Goal: Information Seeking & Learning: Learn about a topic

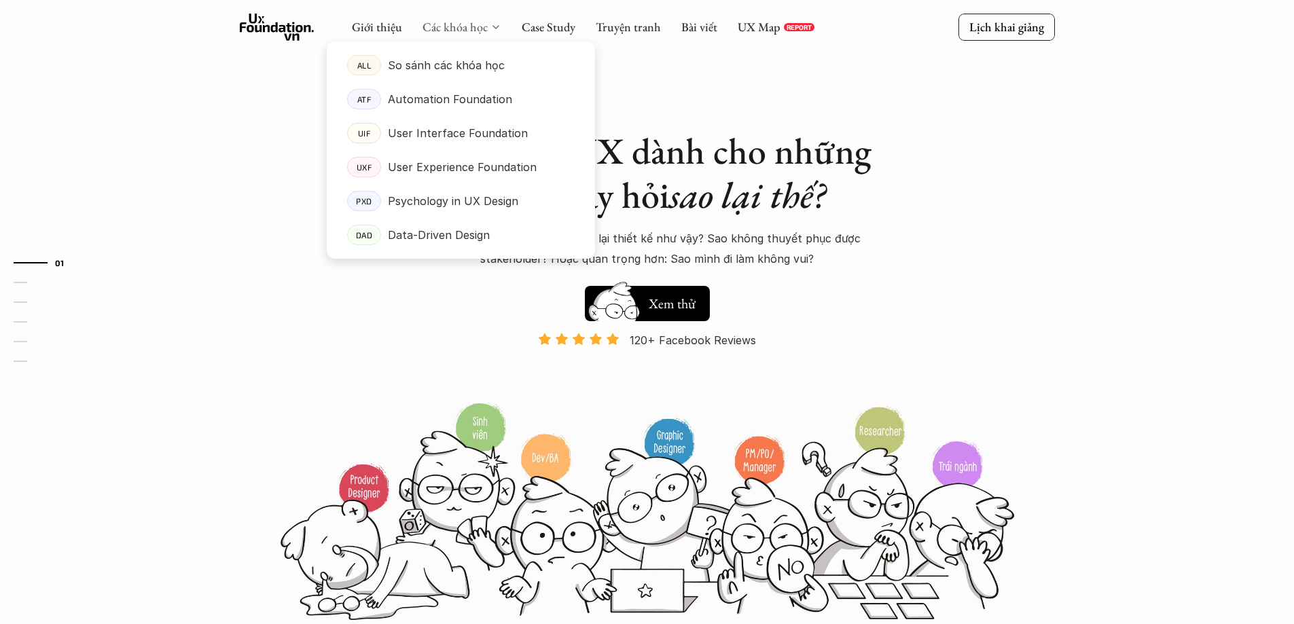
click at [437, 26] on link "Các khóa học" at bounding box center [454, 27] width 65 height 16
click at [435, 26] on link "Các khóa học" at bounding box center [454, 27] width 65 height 16
click at [462, 66] on p "So sánh các khóa học" at bounding box center [446, 65] width 117 height 20
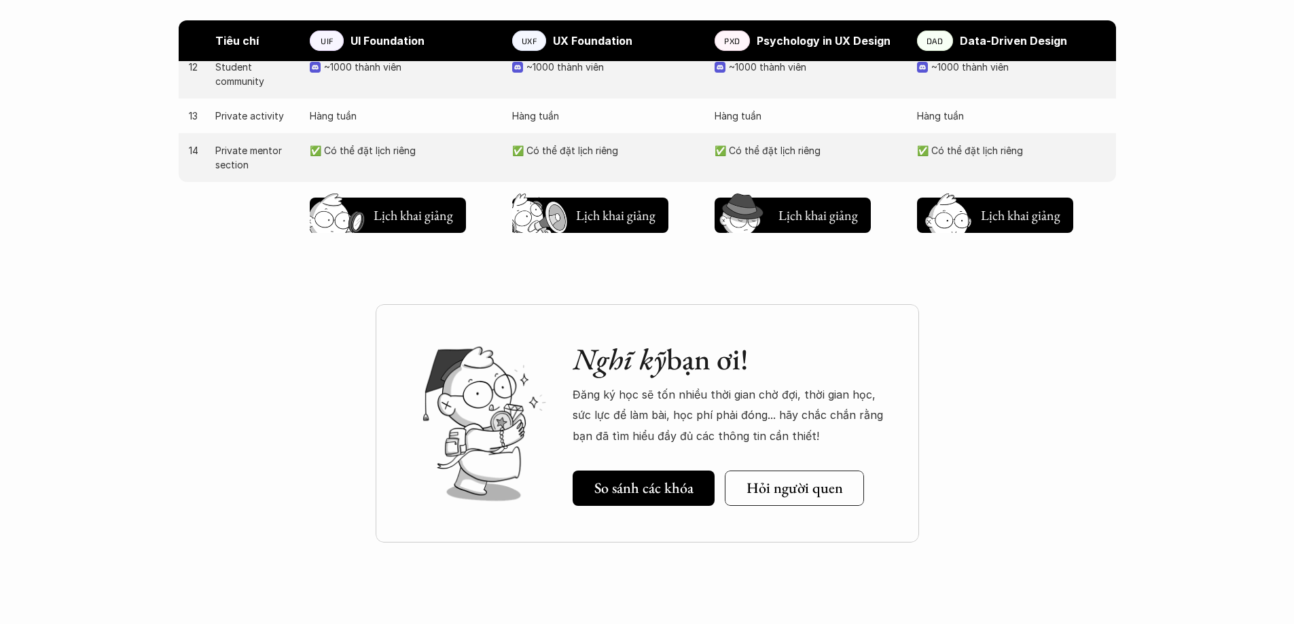
scroll to position [1426, 0]
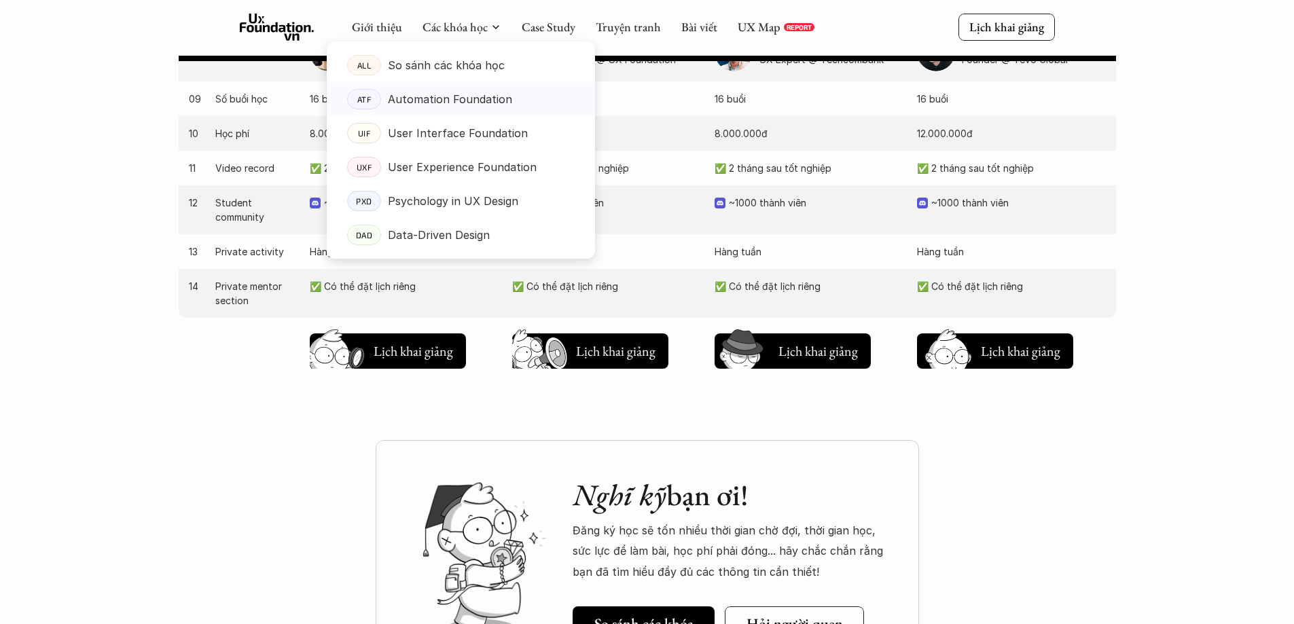
click at [461, 96] on p "Automation Foundation" at bounding box center [450, 99] width 124 height 20
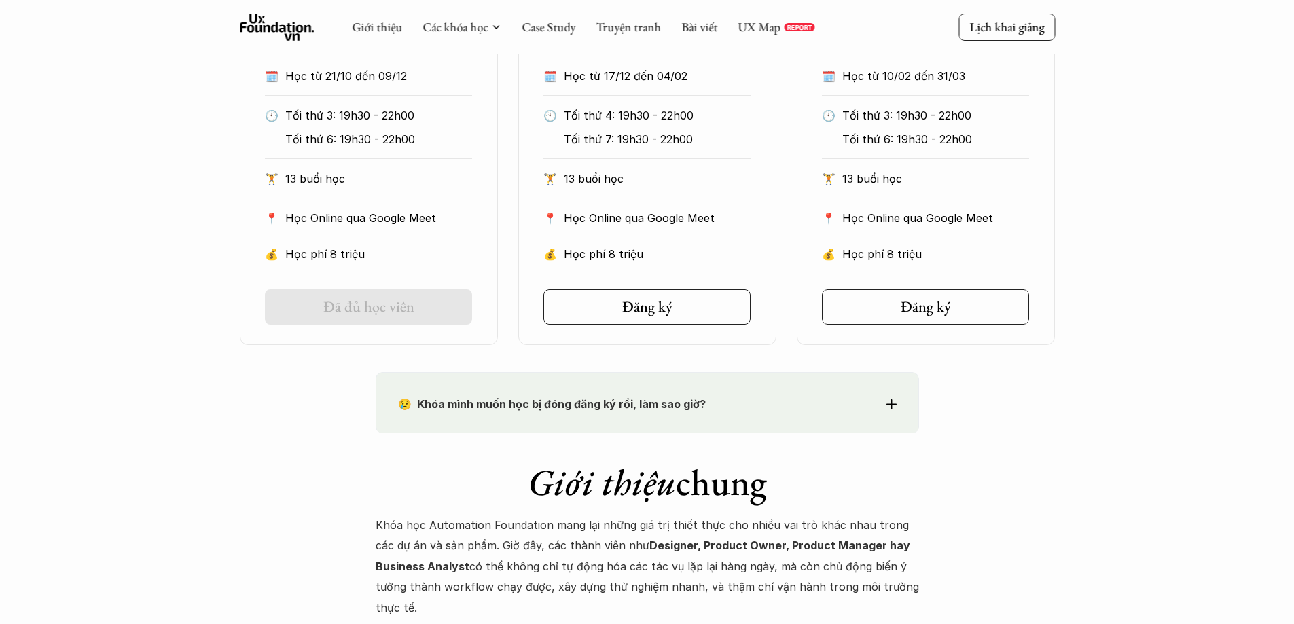
scroll to position [1290, 0]
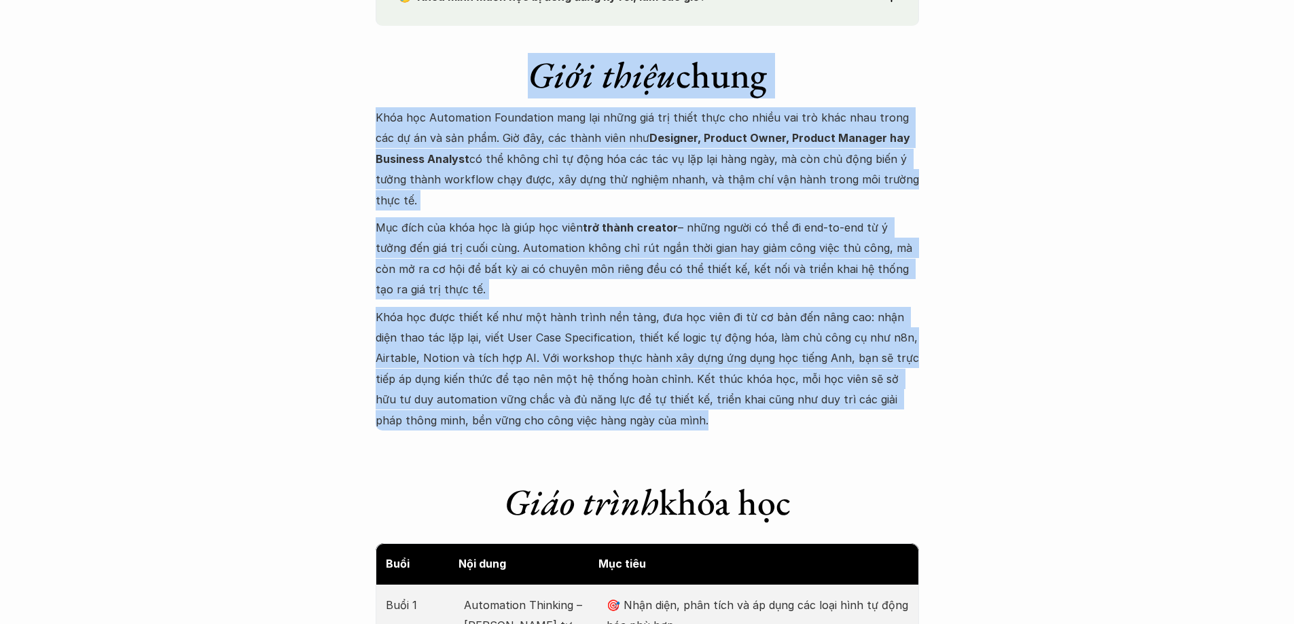
drag, startPoint x: 521, startPoint y: 68, endPoint x: 727, endPoint y: 424, distance: 411.4
click at [727, 424] on div "Giới thiệu chung Khóa học Automation Foundation mang lại những giá trị thiết th…" at bounding box center [647, 228] width 543 height 405
copy div "Giới thiệu chung Khóa học Automation Foundation mang lại những giá trị thiết th…"
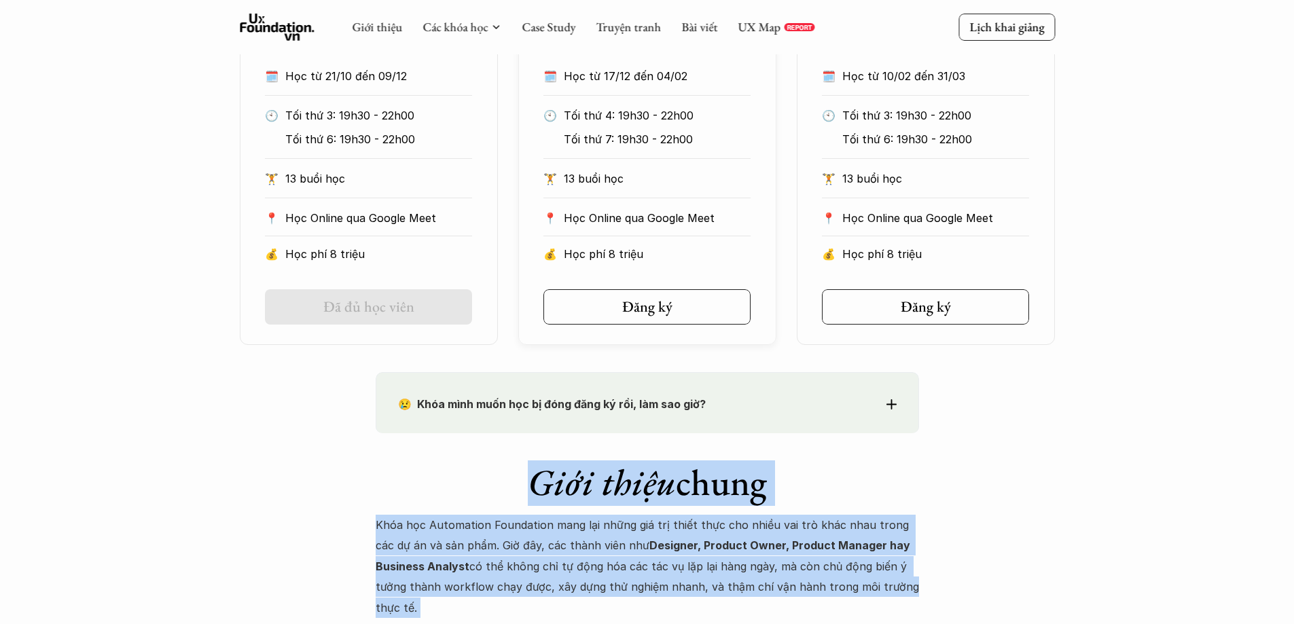
click at [685, 486] on h1 "Giới thiệu chung" at bounding box center [647, 482] width 543 height 44
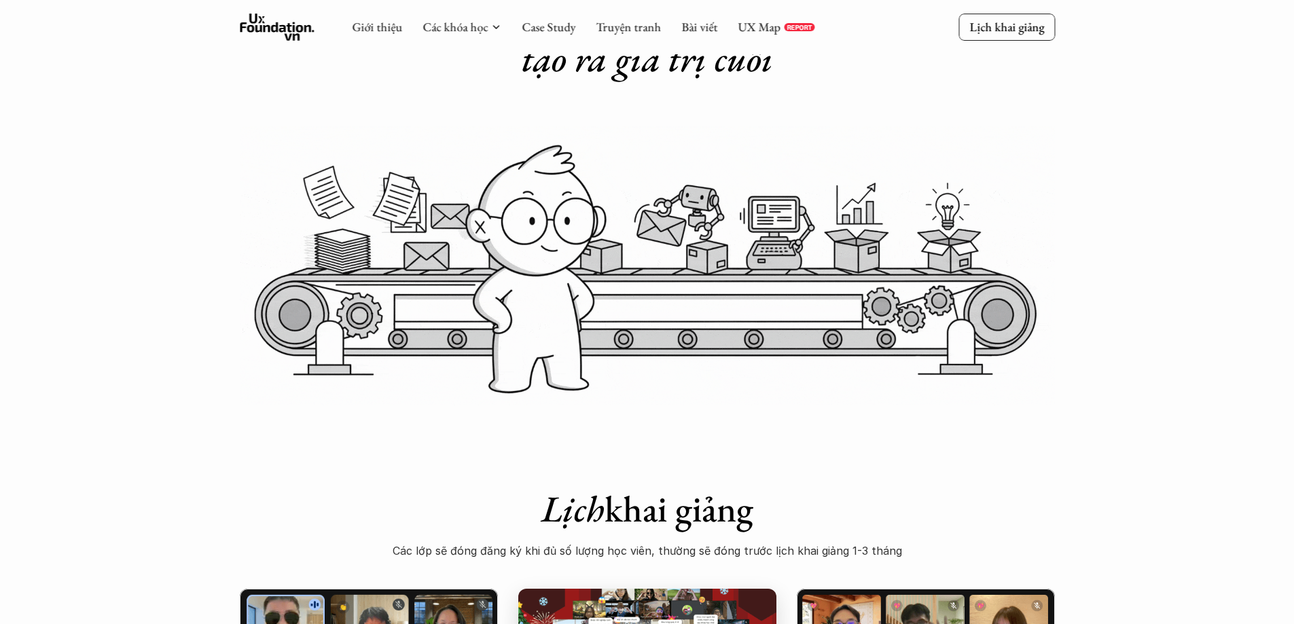
scroll to position [0, 0]
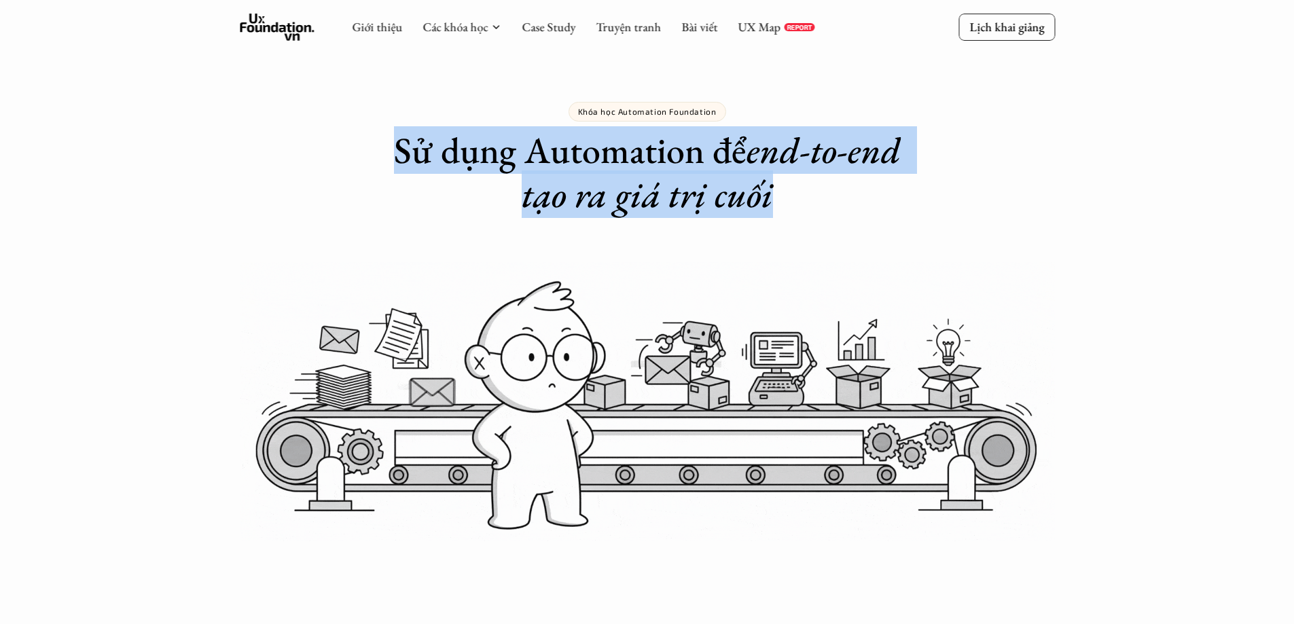
drag, startPoint x: 390, startPoint y: 150, endPoint x: 871, endPoint y: 193, distance: 483.4
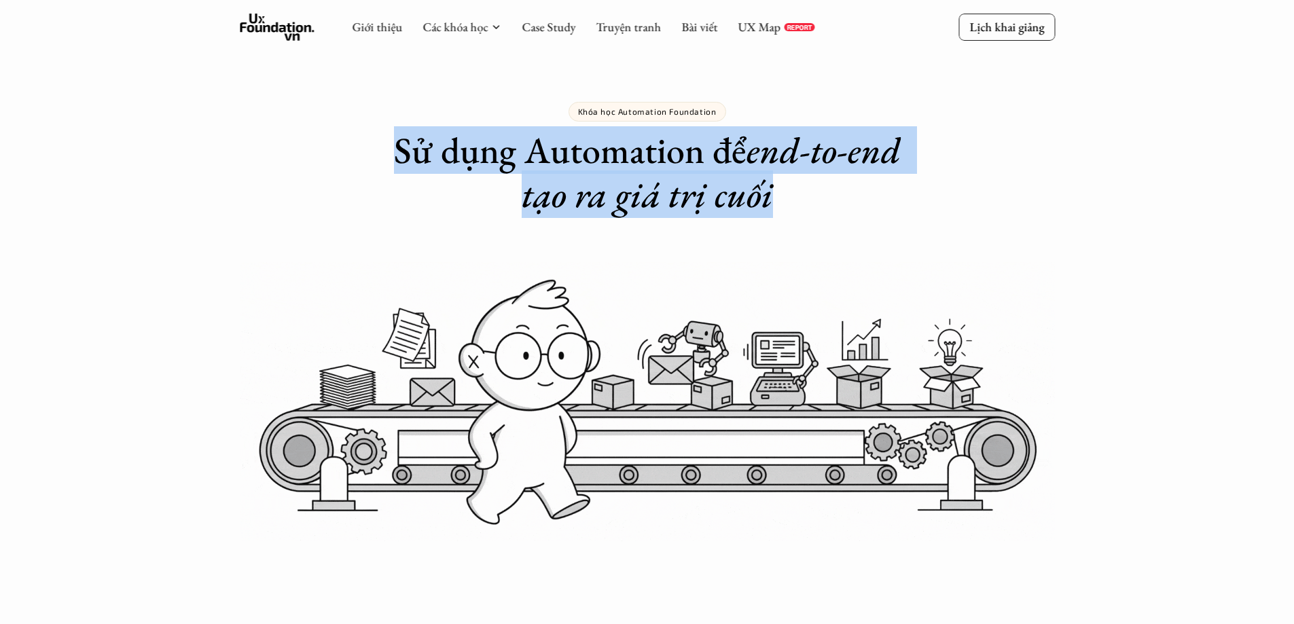
click at [871, 193] on h1 "Sử dụng Automation để end-to-end tạo ra giá trị cuối" at bounding box center [647, 172] width 543 height 88
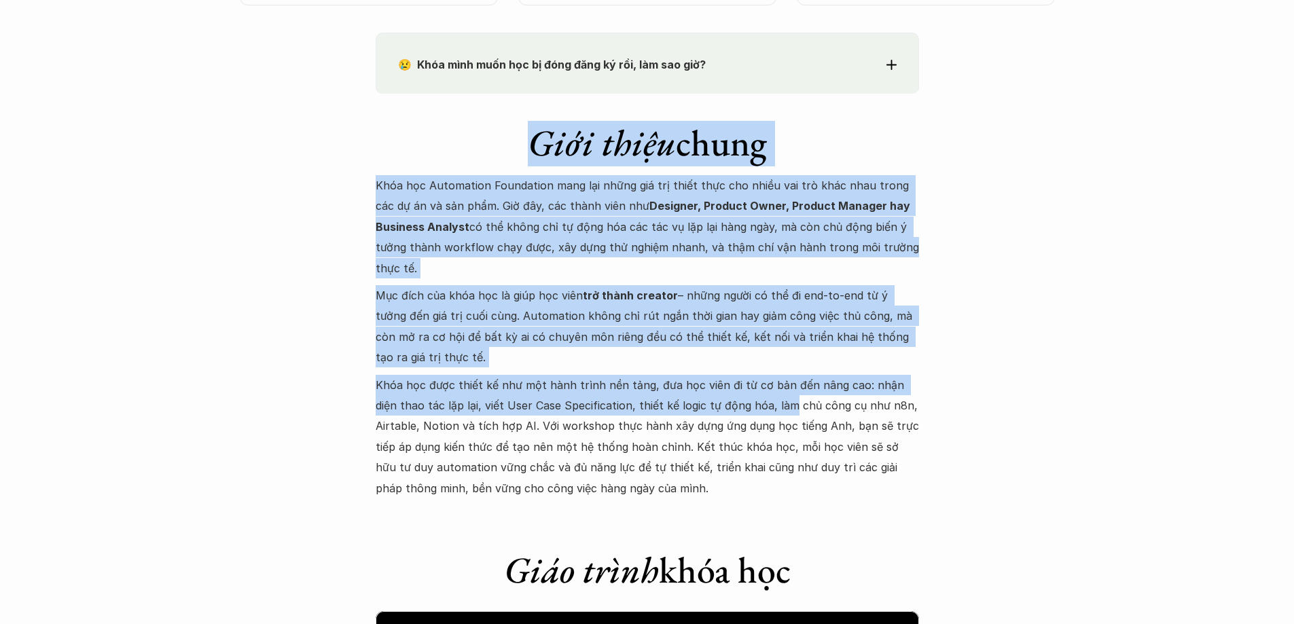
scroll to position [1290, 0]
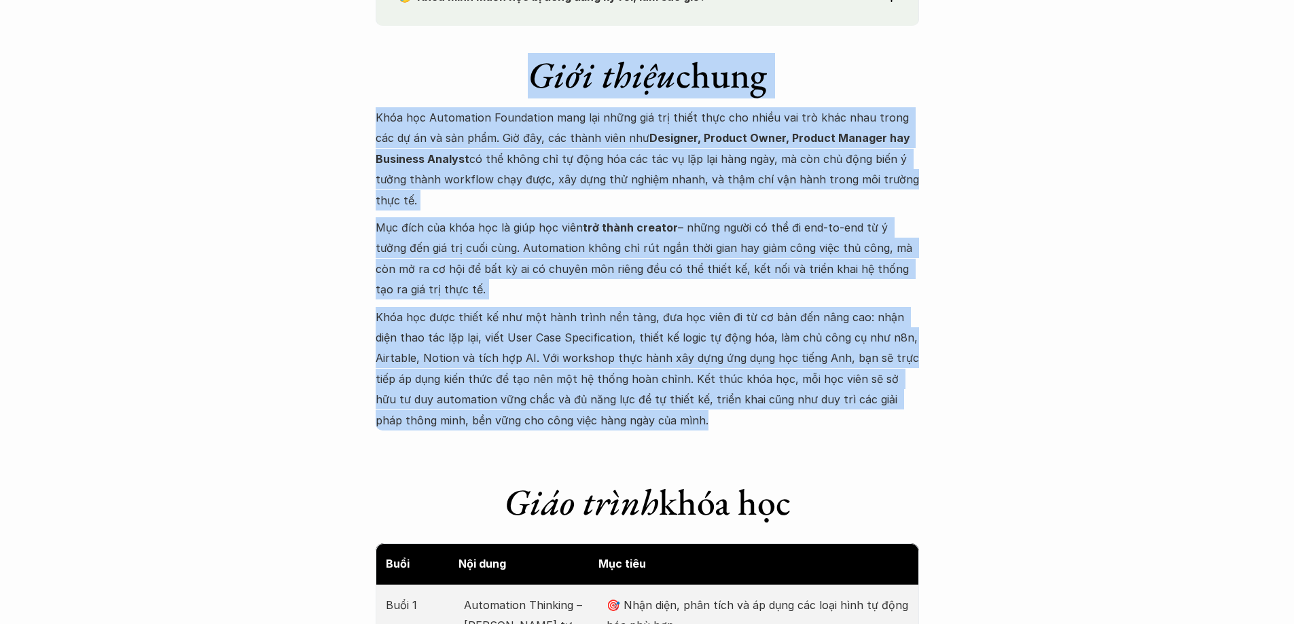
drag, startPoint x: 511, startPoint y: 270, endPoint x: 763, endPoint y: 415, distance: 291.4
click at [763, 415] on div "Giới thiệu chung Khóa học Automation Foundation mang lại những giá trị thiết th…" at bounding box center [647, 228] width 543 height 405
copy div "Giới thiệu chung Khóa học Automation Foundation mang lại những giá trị thiết th…"
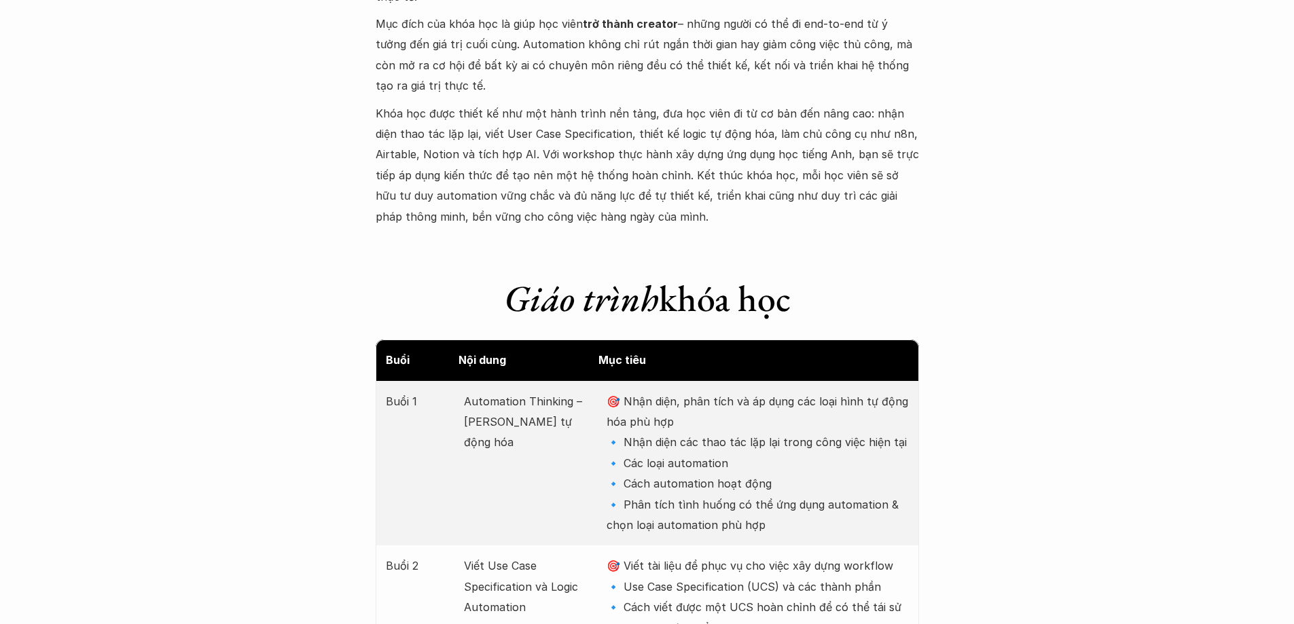
click at [517, 310] on em "Giáo trình" at bounding box center [581, 298] width 155 height 48
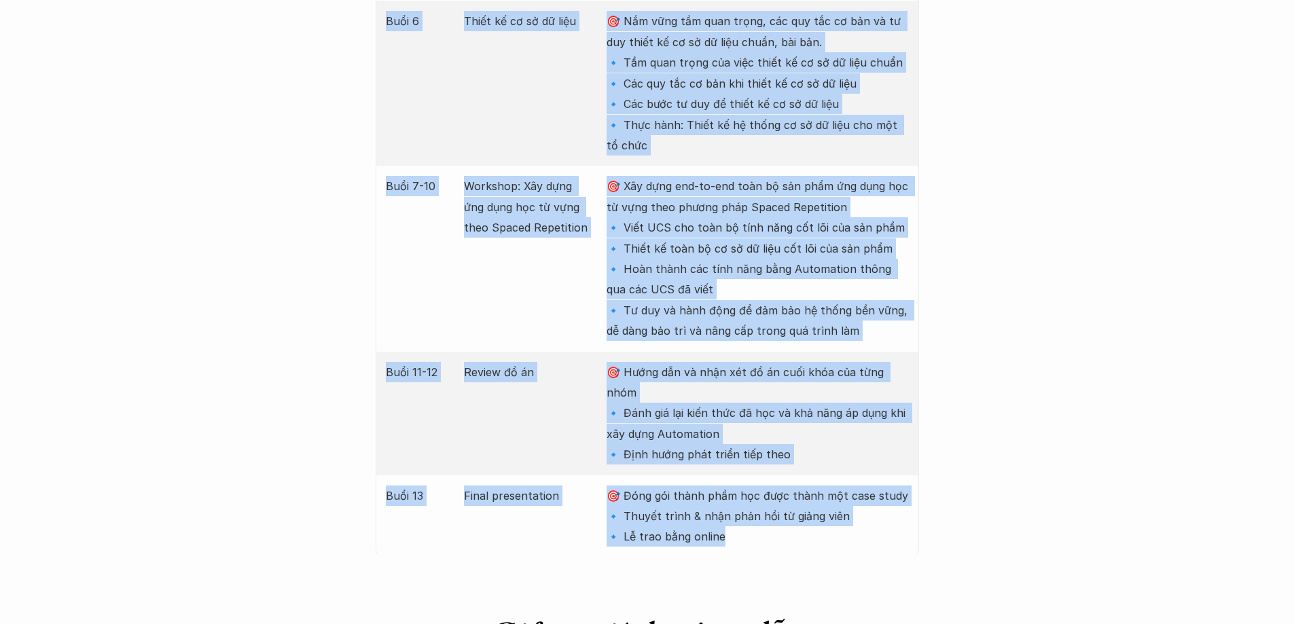
scroll to position [2581, 0]
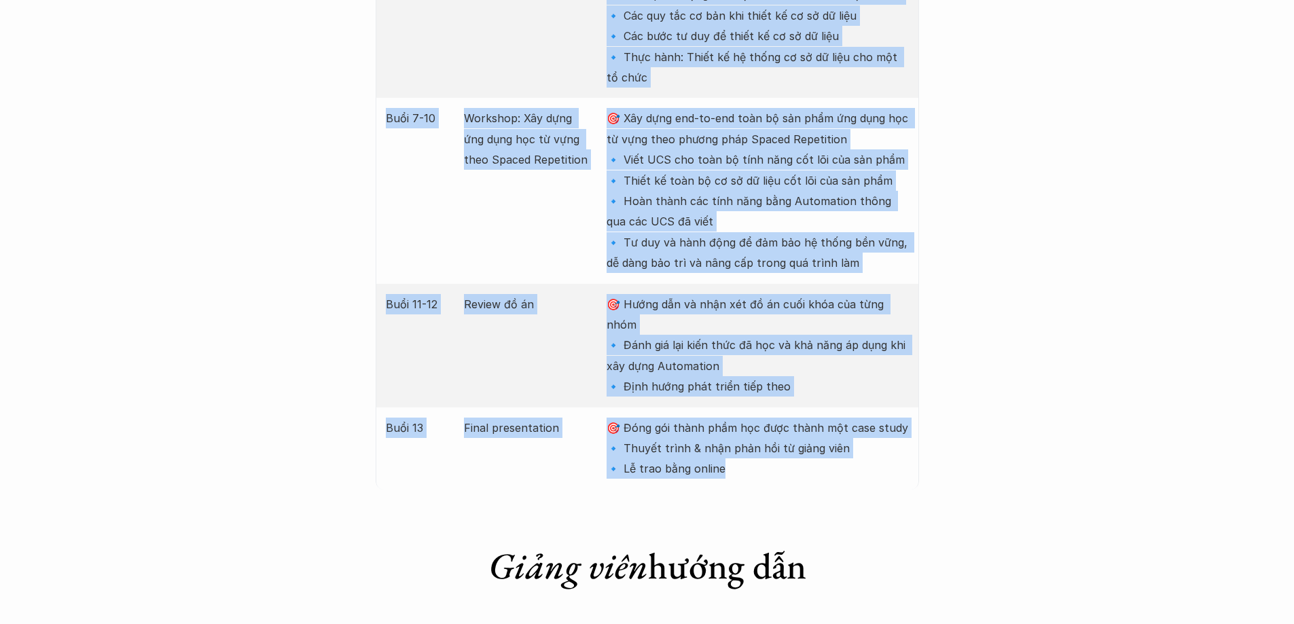
drag, startPoint x: 442, startPoint y: 263, endPoint x: 579, endPoint y: 497, distance: 270.6
copy div "Giáo trình khóa học Buổi Nội dung Mục tiêu Buổi 1 Automation Thinking – Tư duy …"
click at [1095, 249] on div "Giới thiệu Các khóa học Case Study Truyện tranh Bài viết UX Map REPORT Lịch kha…" at bounding box center [647, 487] width 1294 height 6136
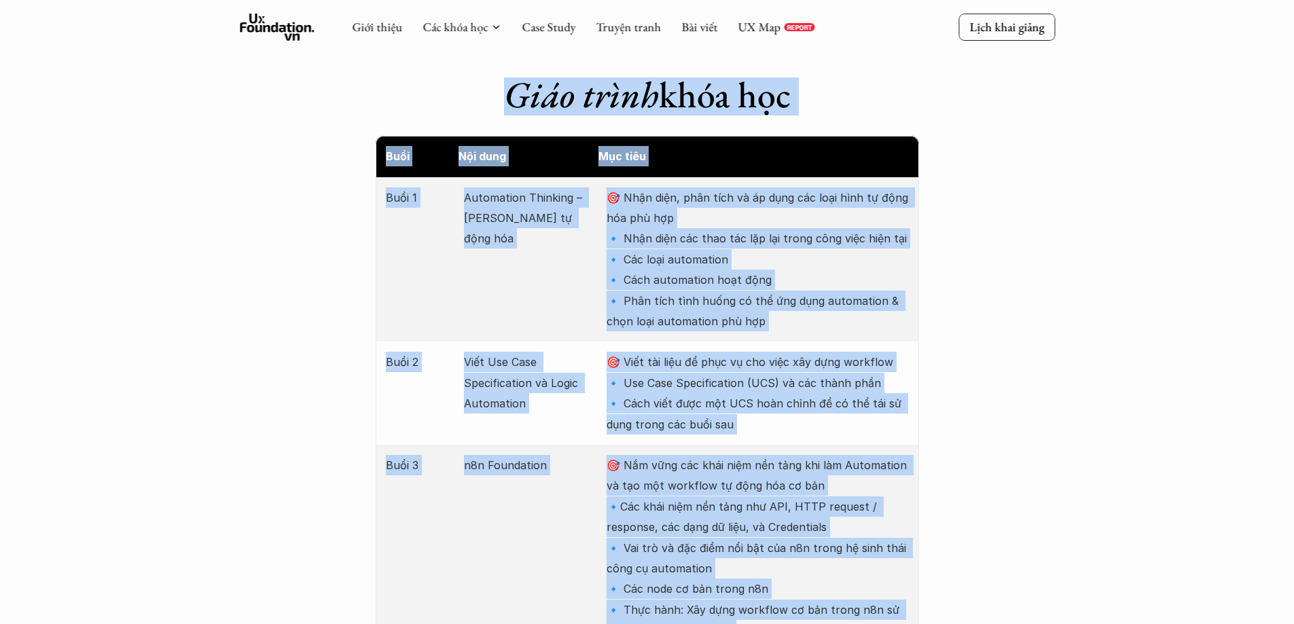
scroll to position [1222, 0]
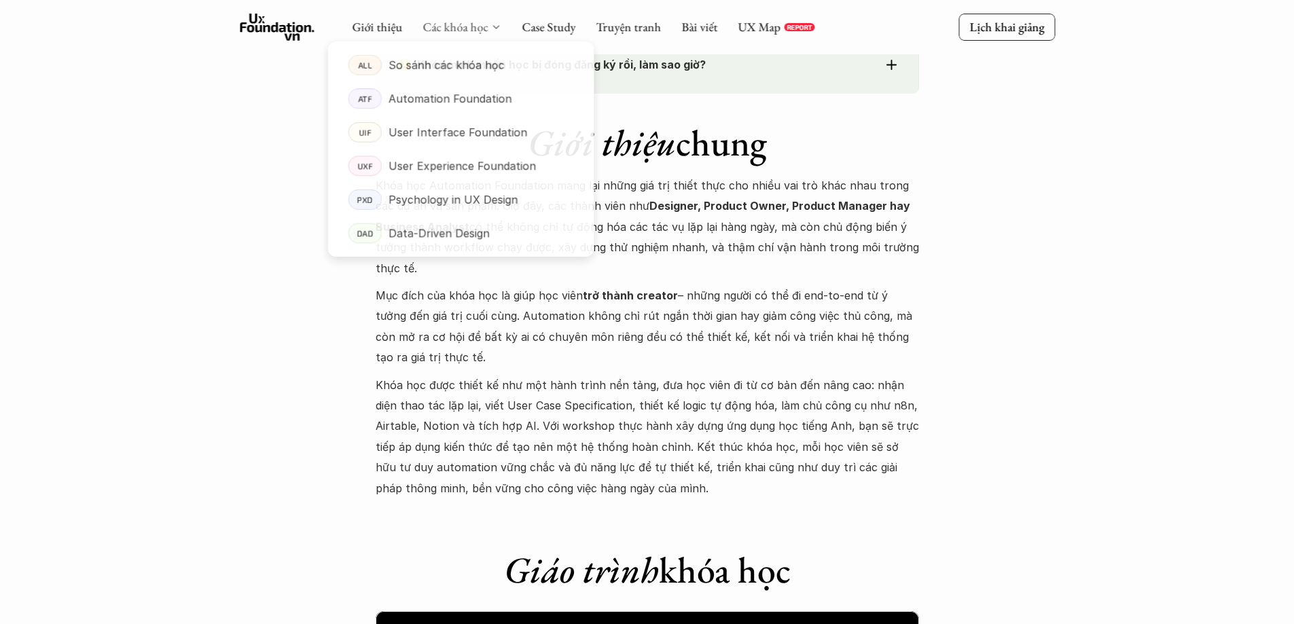
click at [454, 31] on link "Các khóa học" at bounding box center [454, 27] width 65 height 16
click at [451, 231] on p "Data-Driven Design" at bounding box center [439, 235] width 102 height 20
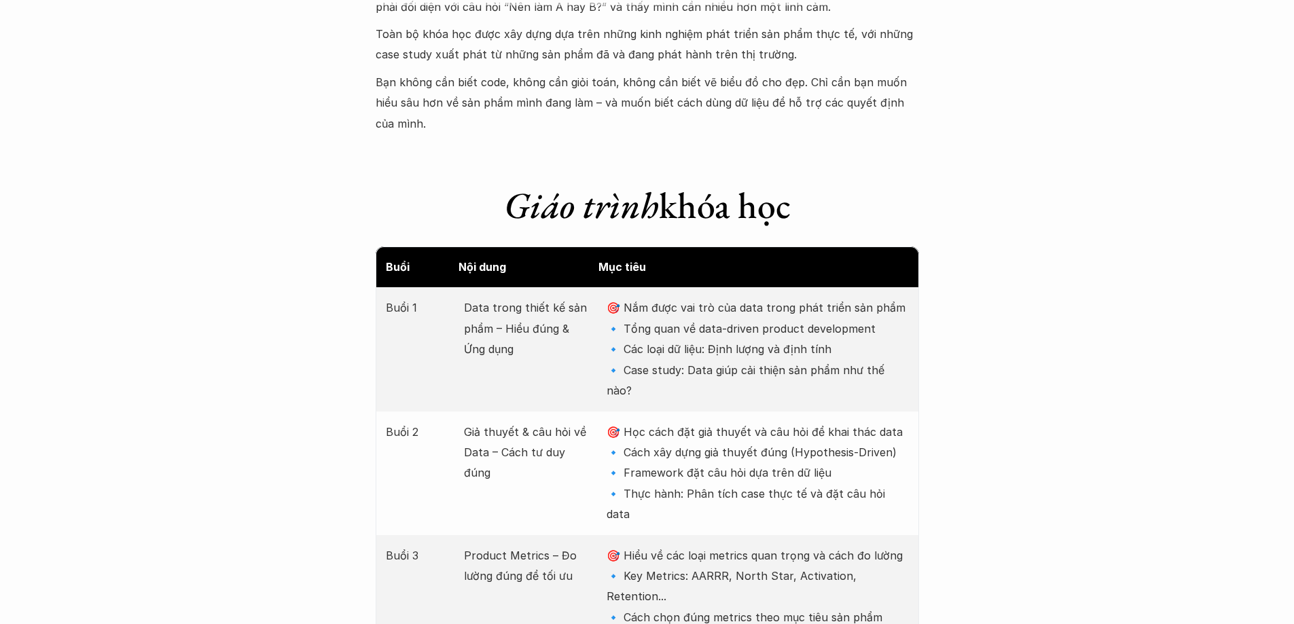
scroll to position [1494, 0]
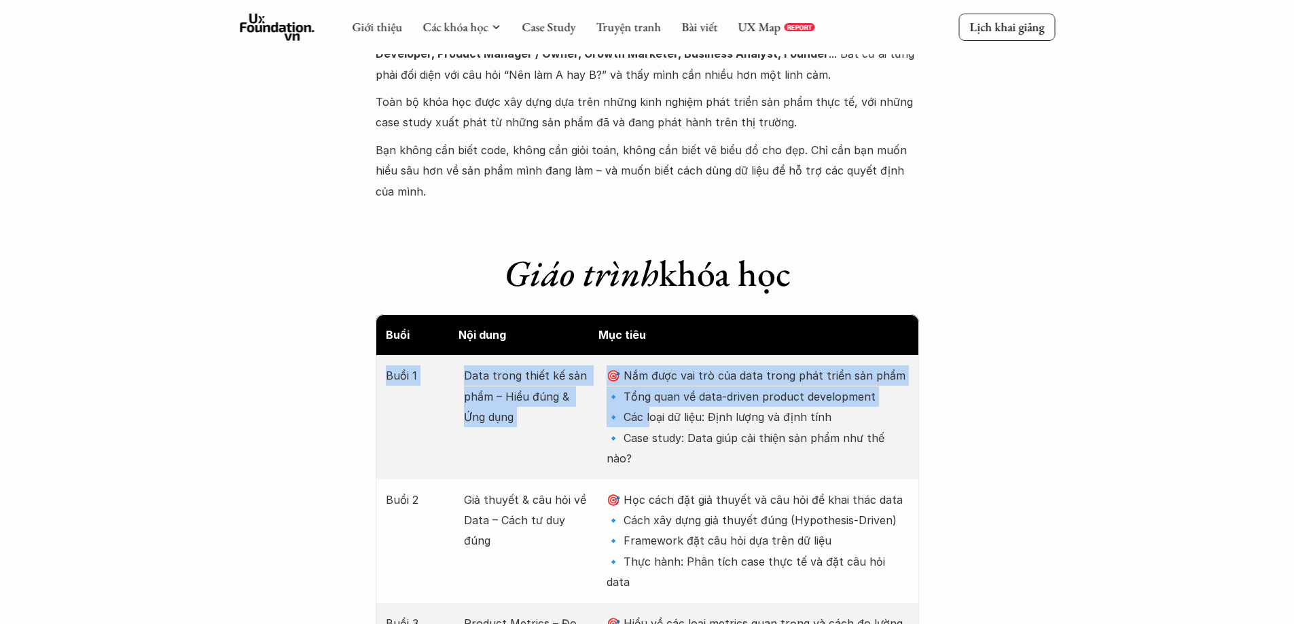
drag, startPoint x: 384, startPoint y: 356, endPoint x: 650, endPoint y: 399, distance: 269.1
click at [650, 399] on div "Buổi 1 Data trong thiết kế sản phẩm – Hiểu đúng & Ứng dụng 🎯 Nắm được vai trò c…" at bounding box center [647, 417] width 543 height 124
click at [457, 365] on div "Buổi 1 Data trong thiết kế sản phẩm – Hiểu đúng & Ứng dụng 🎯 Nắm được vai trò c…" at bounding box center [647, 417] width 543 height 124
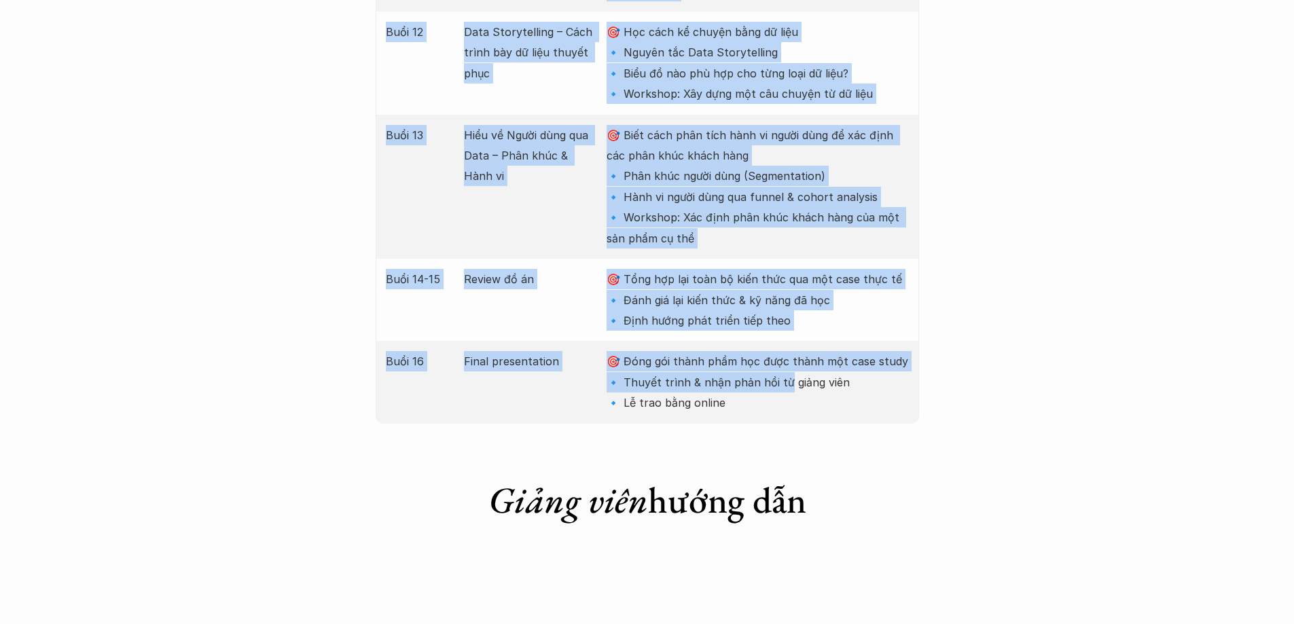
scroll to position [3192, 0]
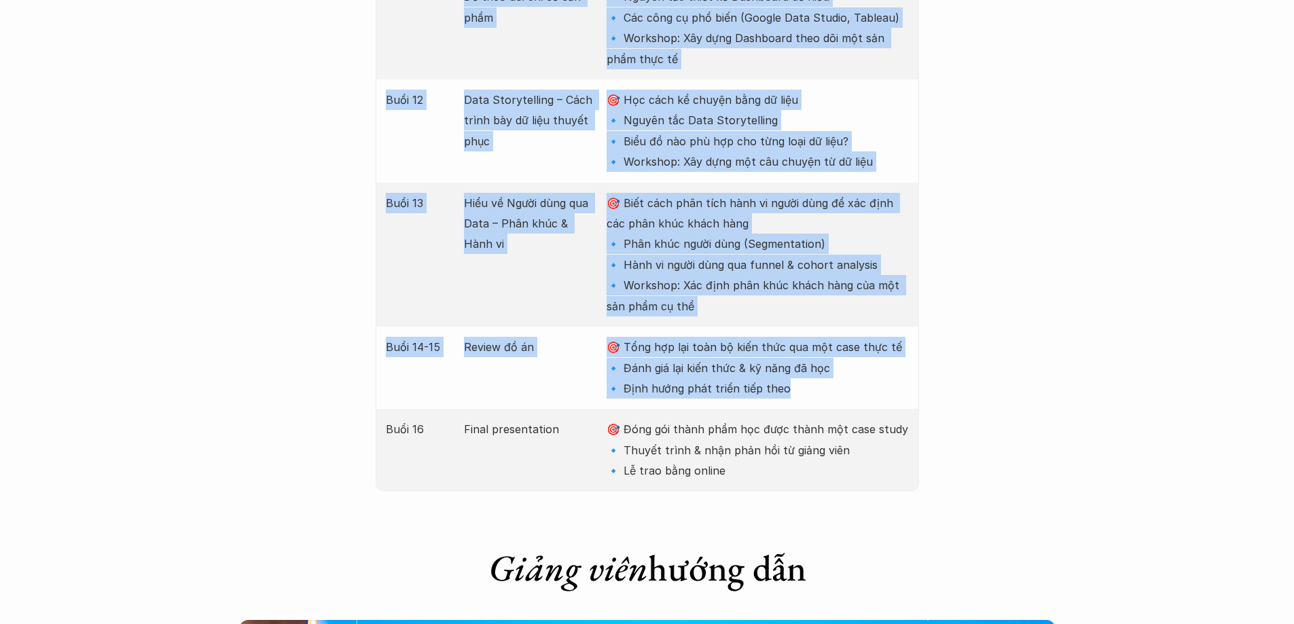
drag, startPoint x: 386, startPoint y: 354, endPoint x: 836, endPoint y: 289, distance: 454.9
copy div "Buổi 1 Data trong thiết kế sản phẩm – Hiểu đúng & Ứng dụng 🎯 Nắm được vai trò c…"
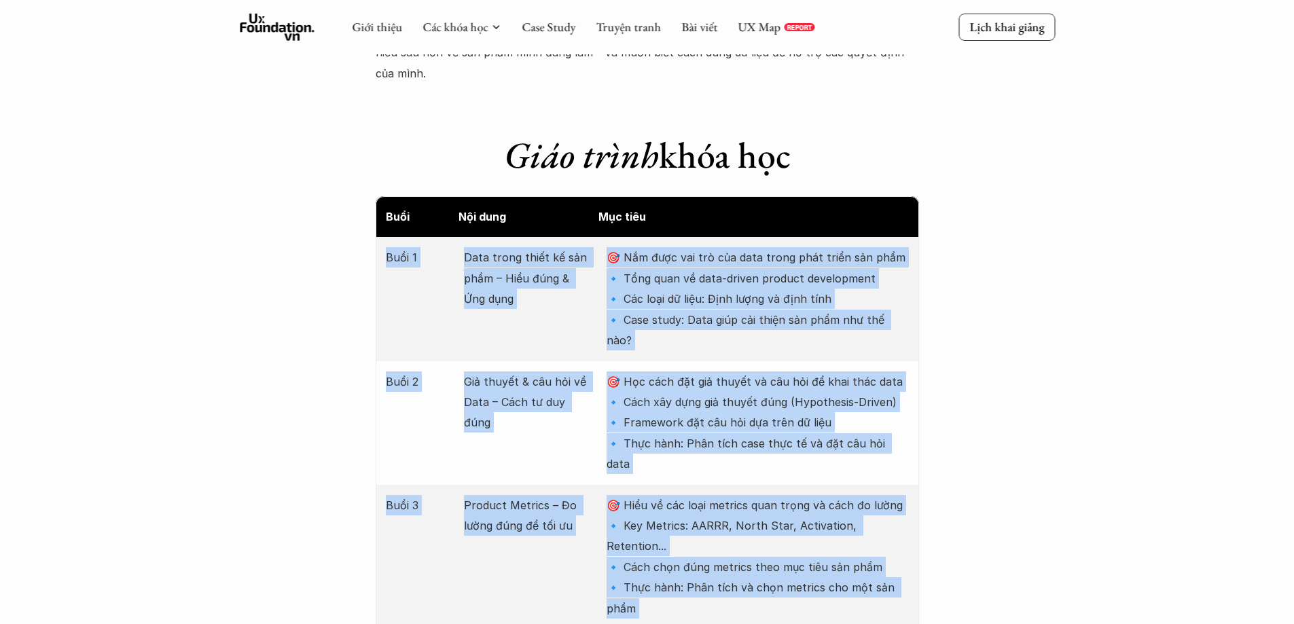
scroll to position [0, 0]
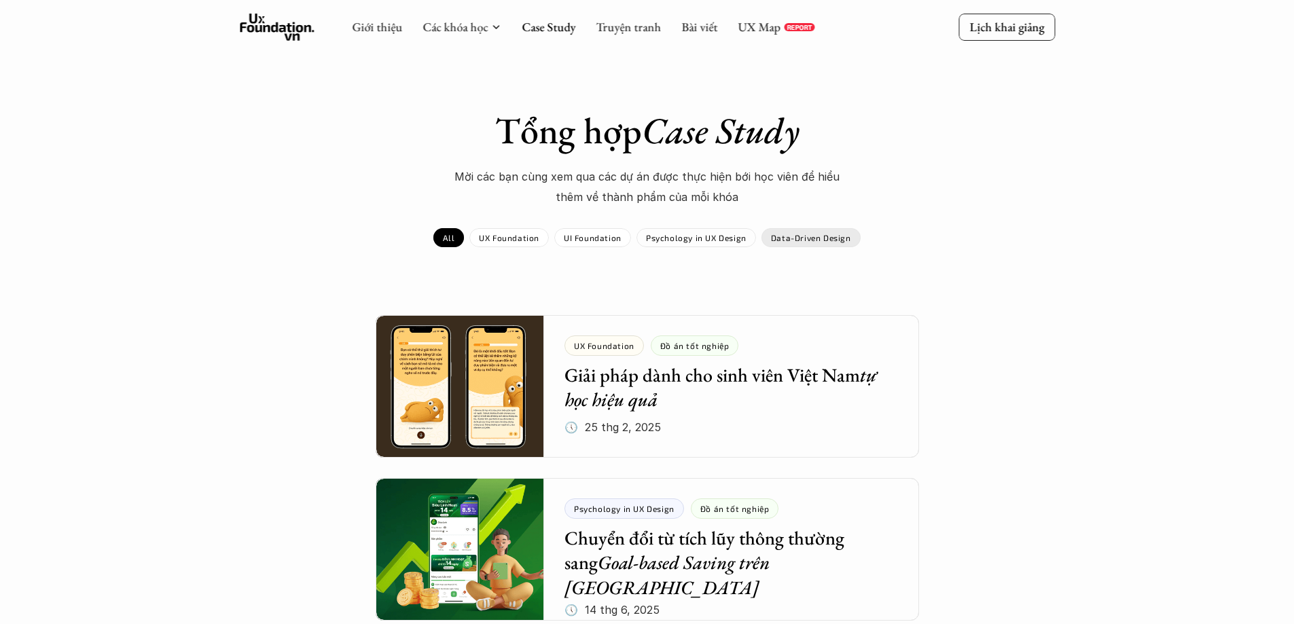
click at [835, 241] on p "Data-Driven Design" at bounding box center [811, 238] width 80 height 10
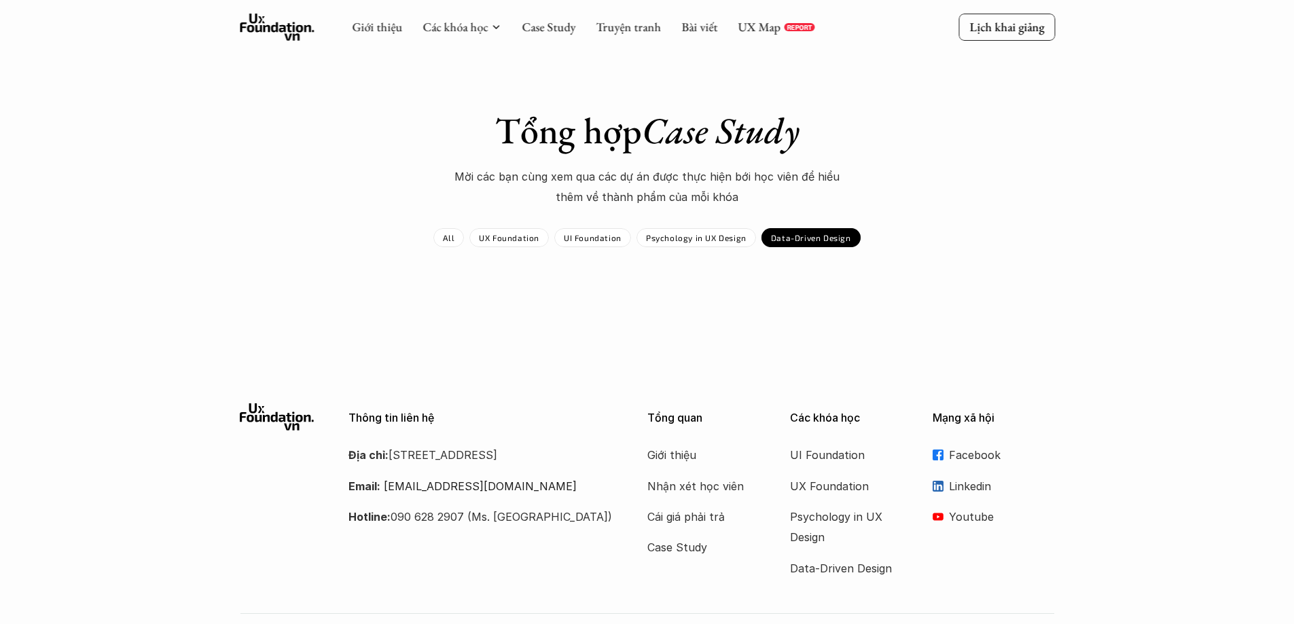
click at [721, 244] on div "Psychology in UX Design" at bounding box center [696, 237] width 120 height 19
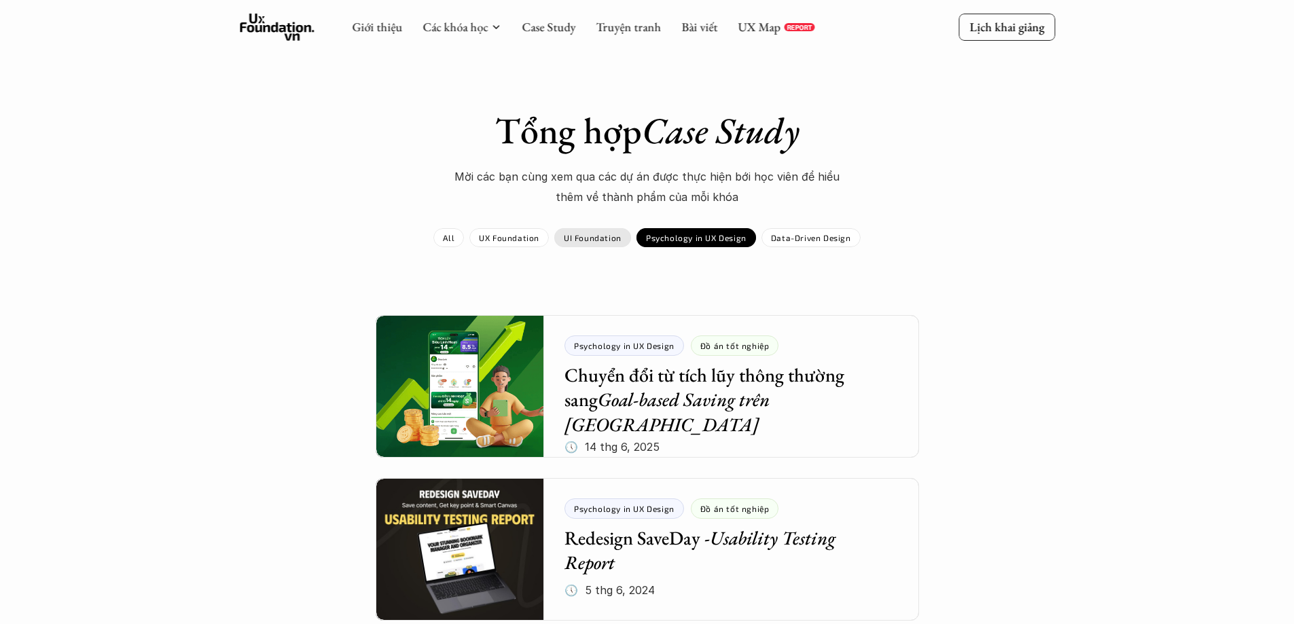
click at [603, 236] on p "UI Foundation" at bounding box center [593, 238] width 58 height 10
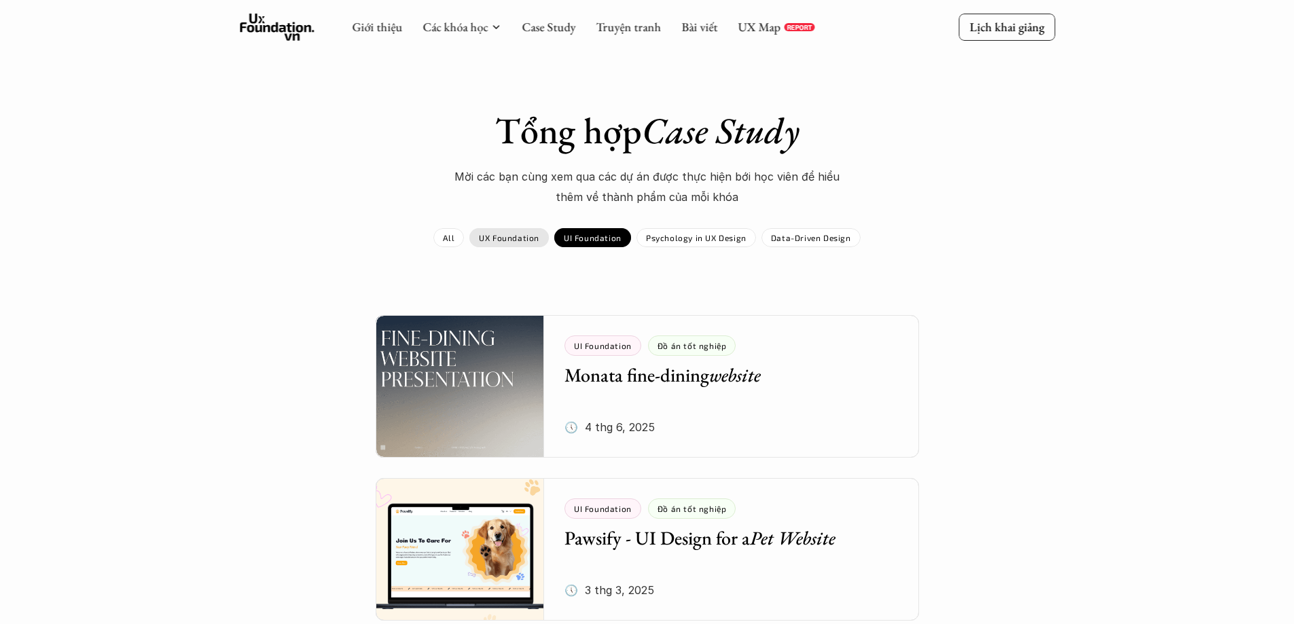
click at [499, 230] on div "UX Foundation" at bounding box center [508, 237] width 79 height 19
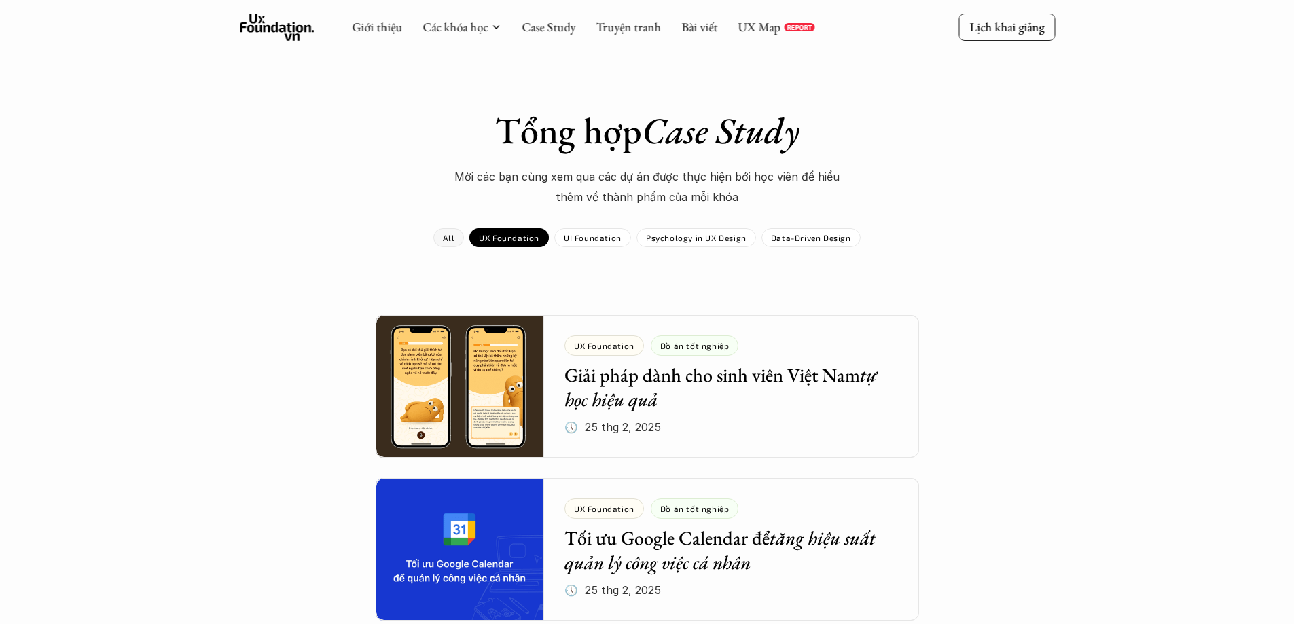
click at [438, 235] on link "All" at bounding box center [448, 237] width 31 height 19
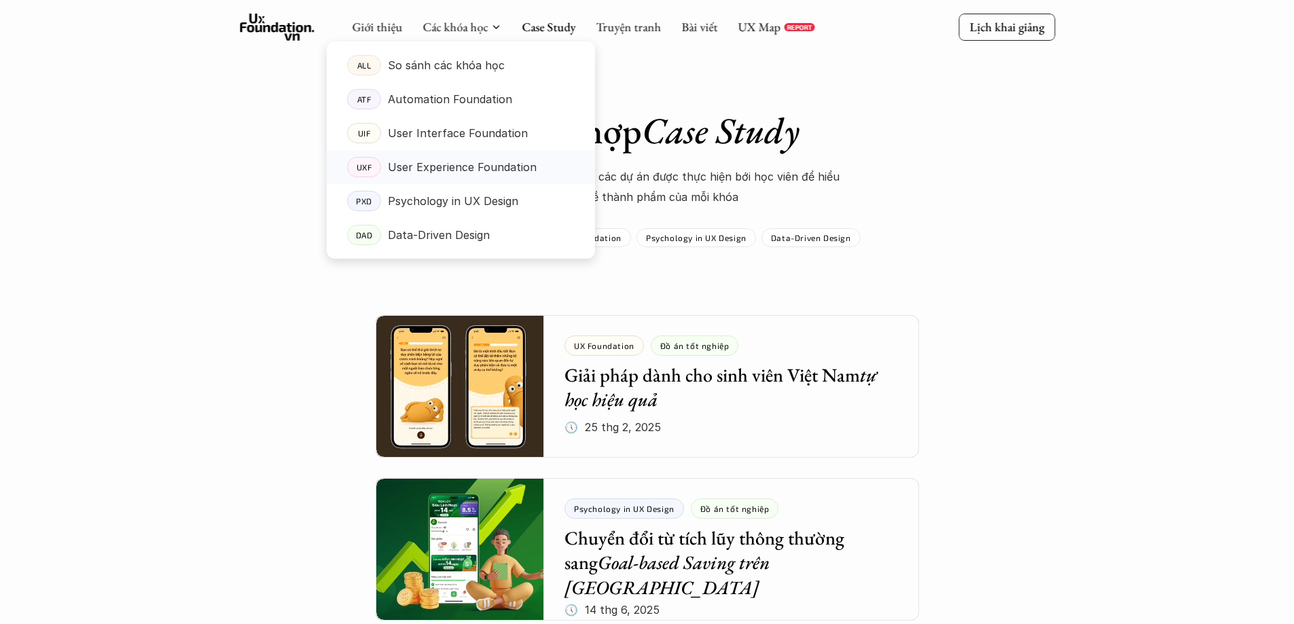
click at [456, 172] on p "User Experience Foundation" at bounding box center [462, 167] width 149 height 20
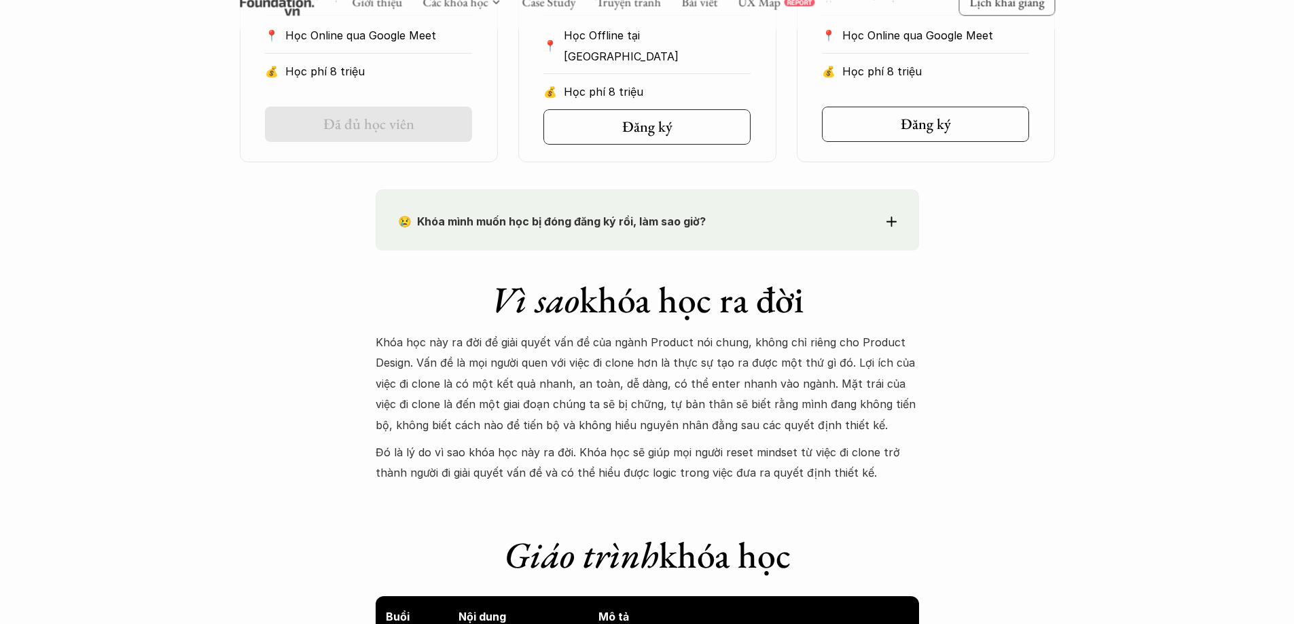
scroll to position [543, 0]
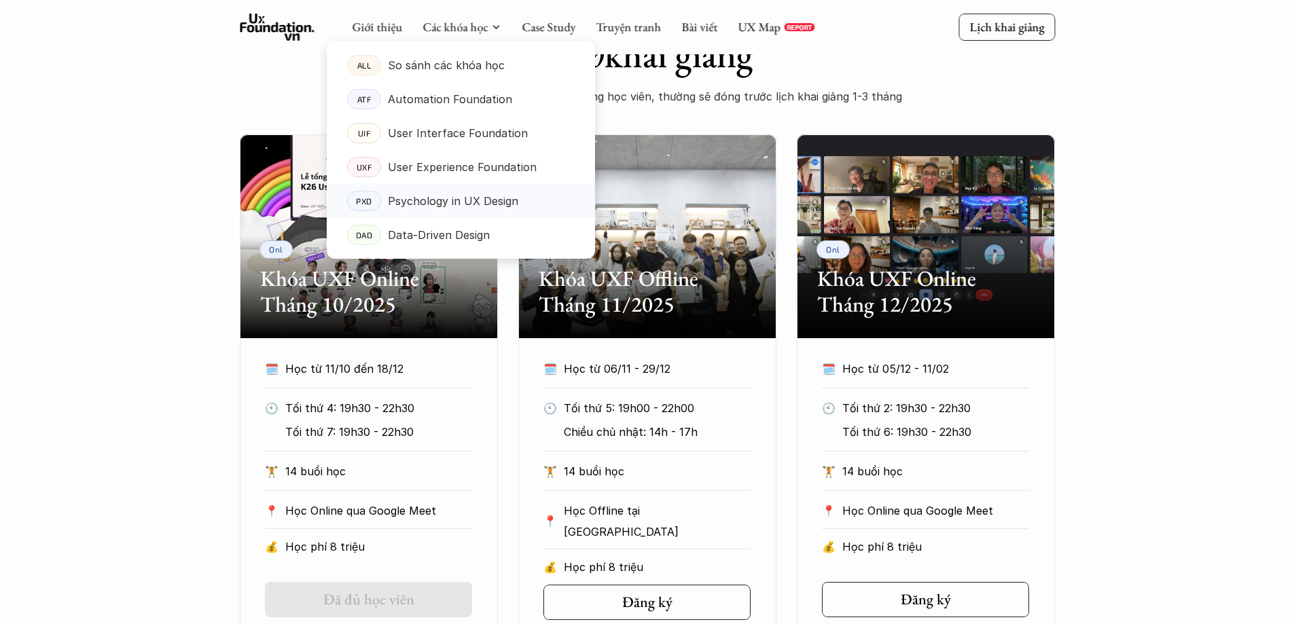
click at [445, 204] on p "Psychology in UX Design" at bounding box center [453, 201] width 130 height 20
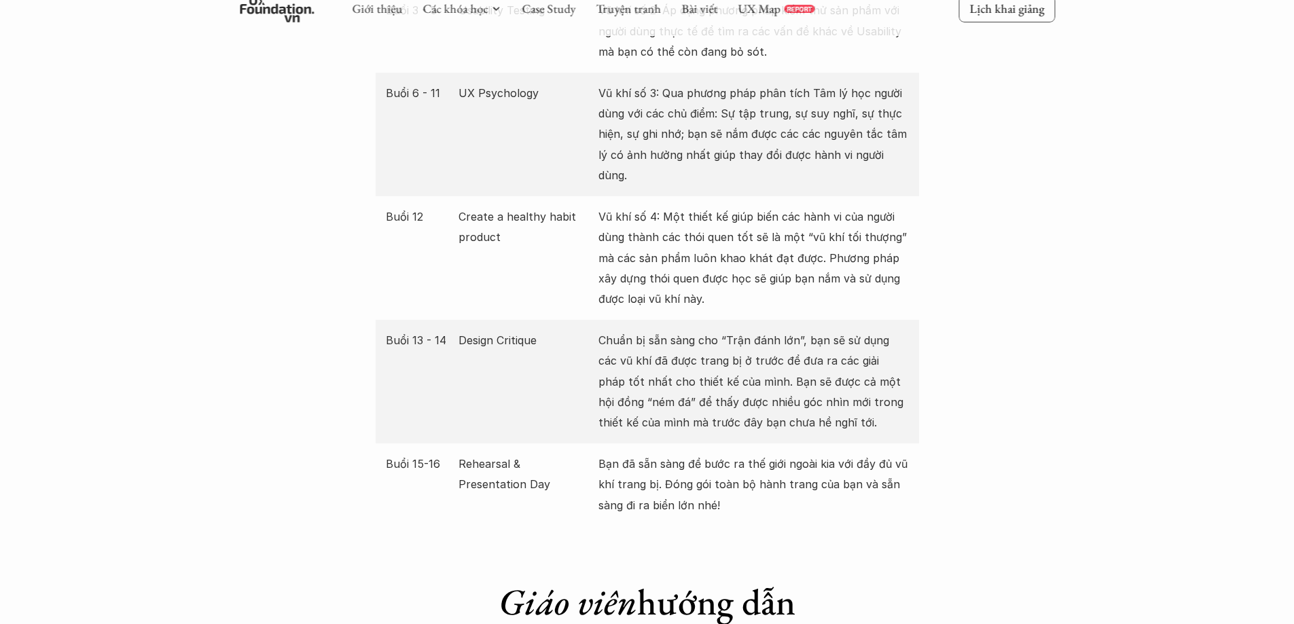
scroll to position [2920, 0]
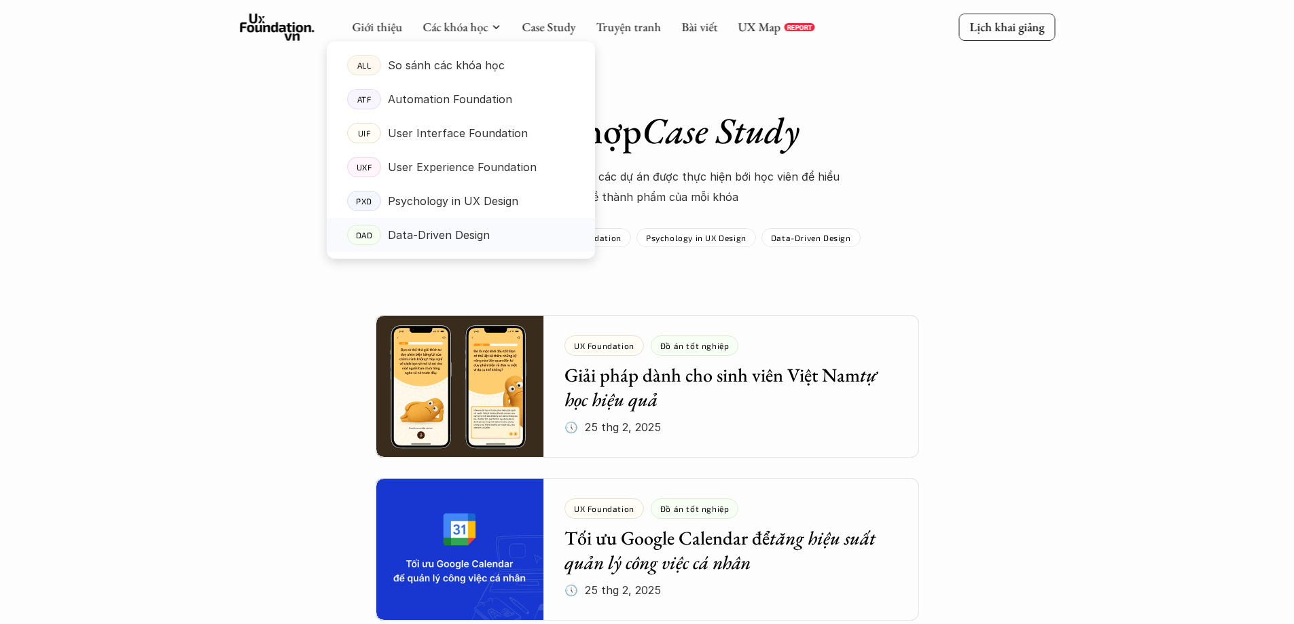
click at [435, 239] on p "Data-Driven Design" at bounding box center [439, 235] width 102 height 20
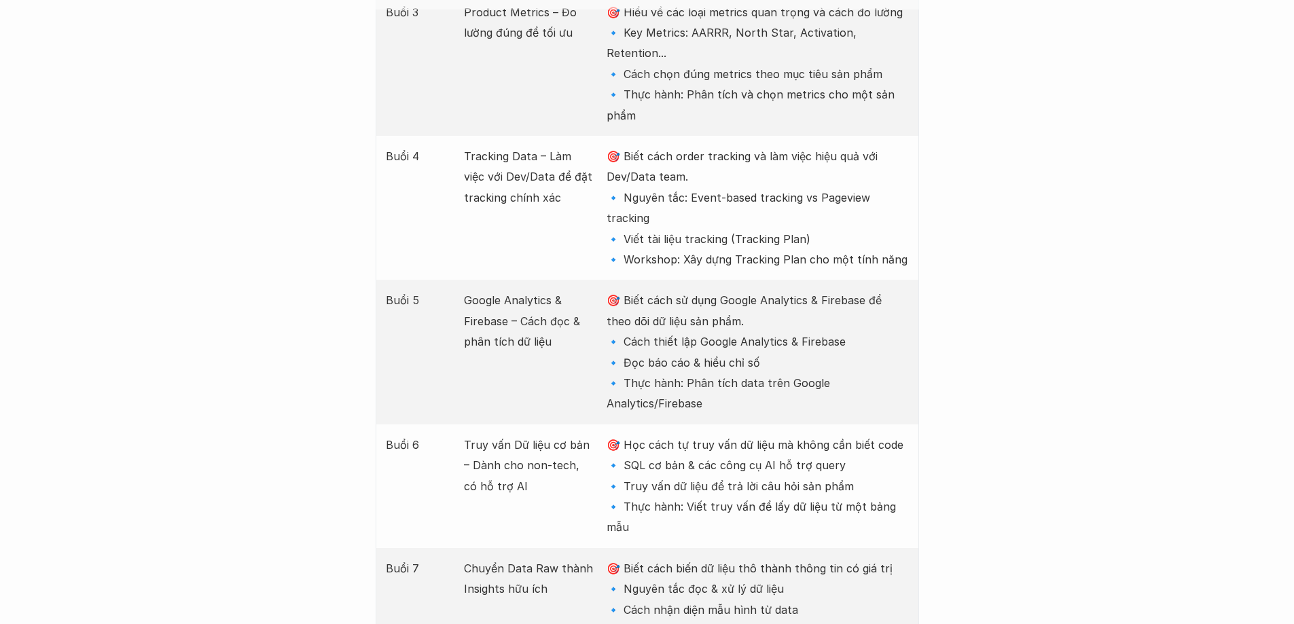
scroll to position [1698, 0]
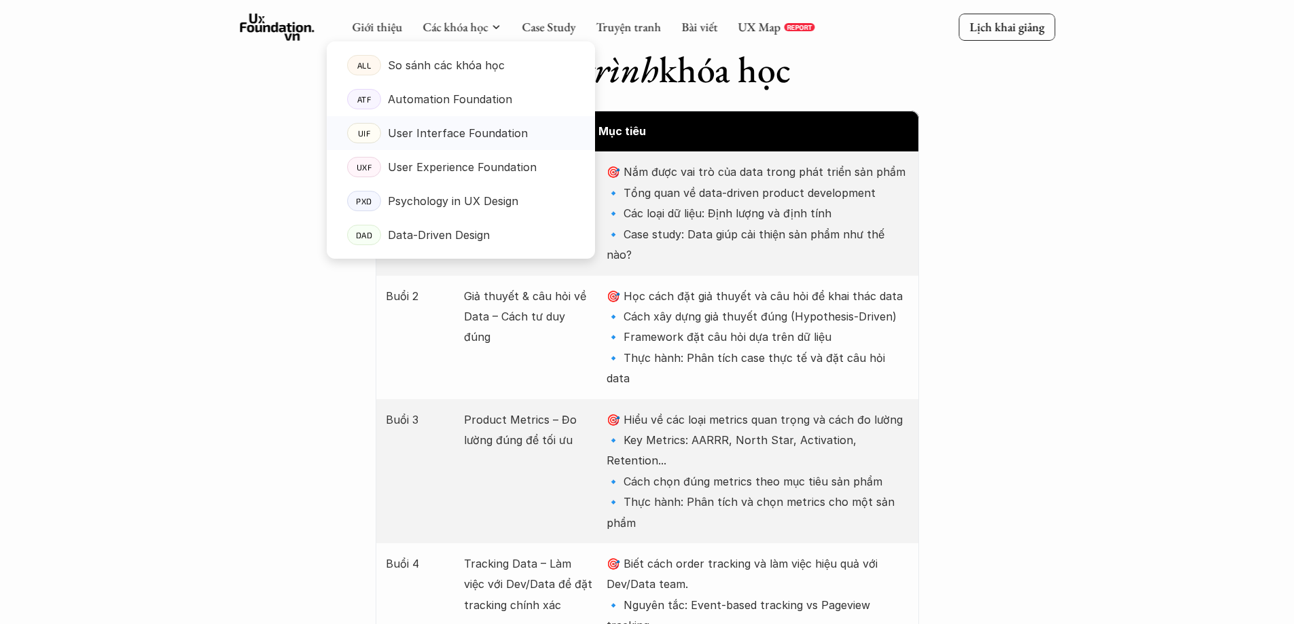
click at [445, 136] on p "User Interface Foundation" at bounding box center [458, 133] width 140 height 20
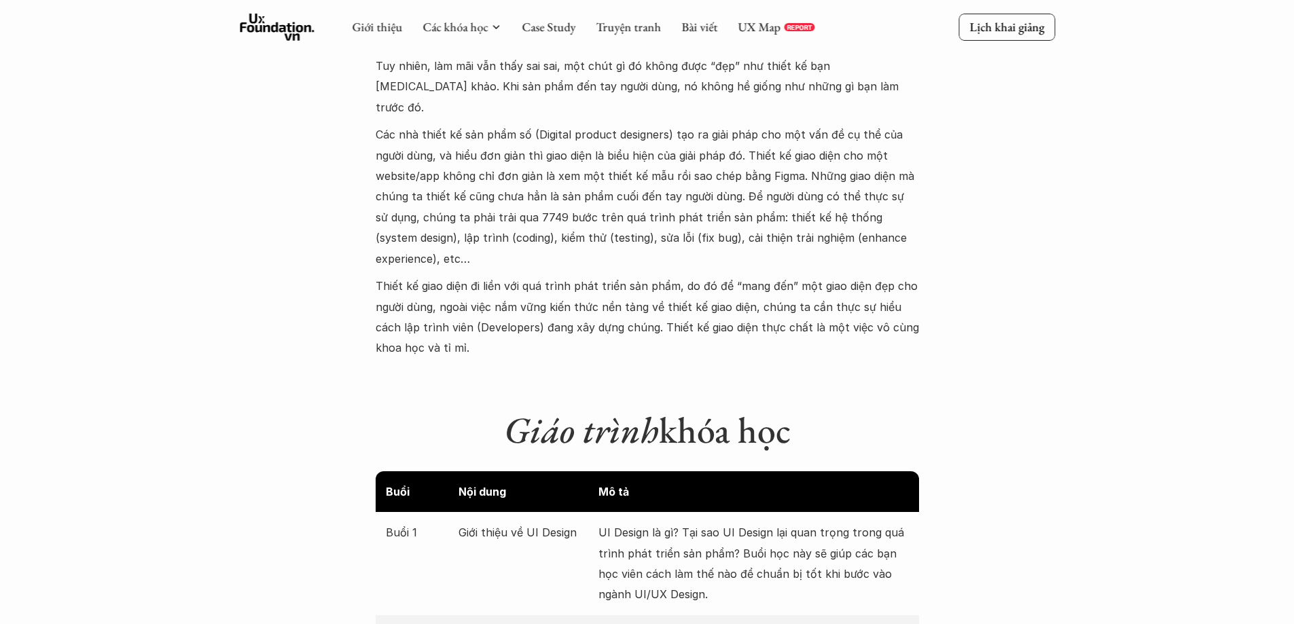
scroll to position [1154, 0]
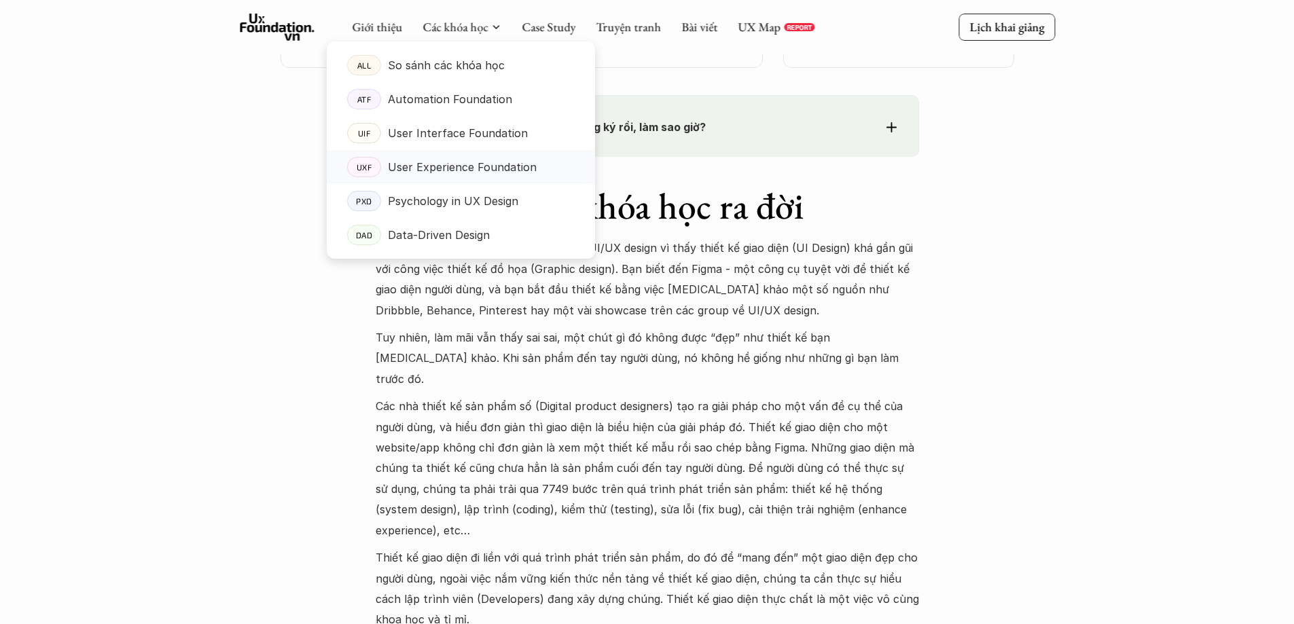
click at [445, 171] on p "User Experience Foundation" at bounding box center [462, 167] width 149 height 20
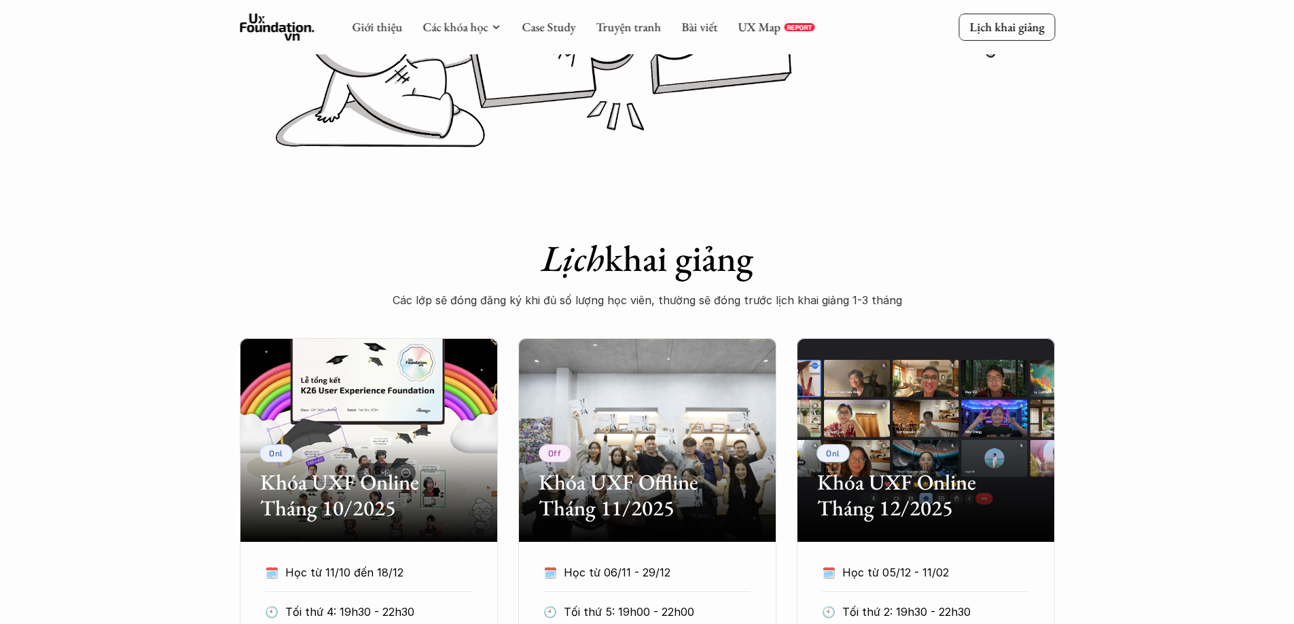
scroll to position [272, 0]
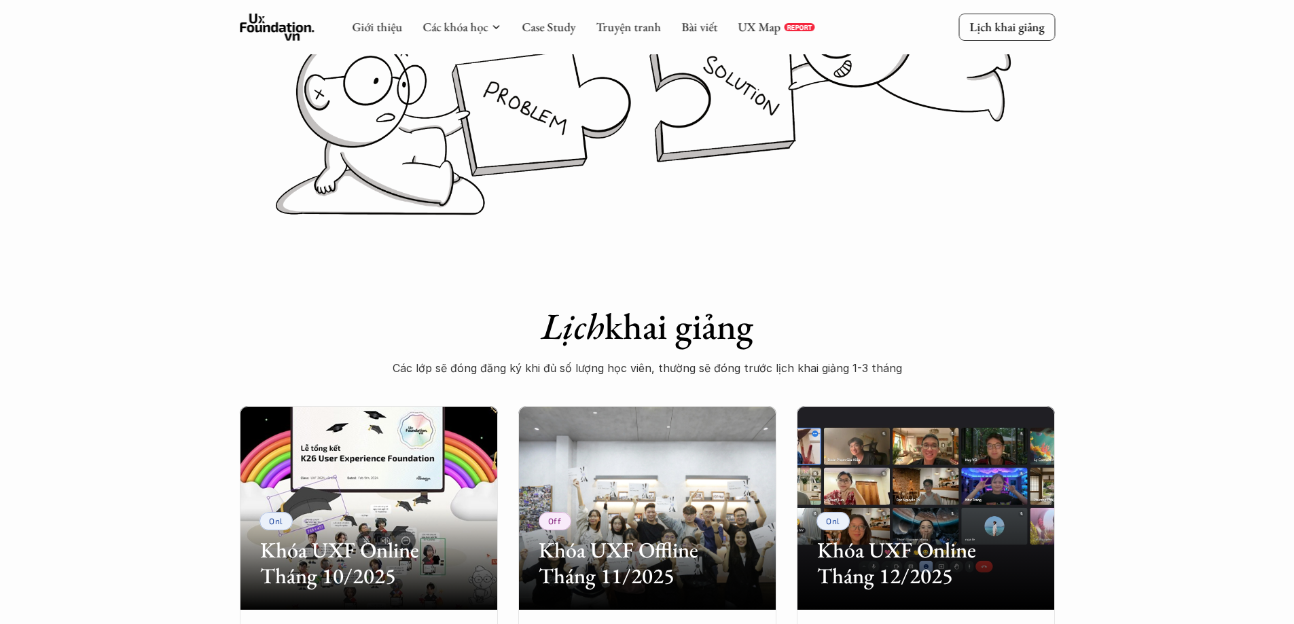
click at [746, 18] on div "Giới thiệu Các khóa học Case Study Truyện tranh Bài viết UX Map REPORT" at bounding box center [583, 27] width 462 height 27
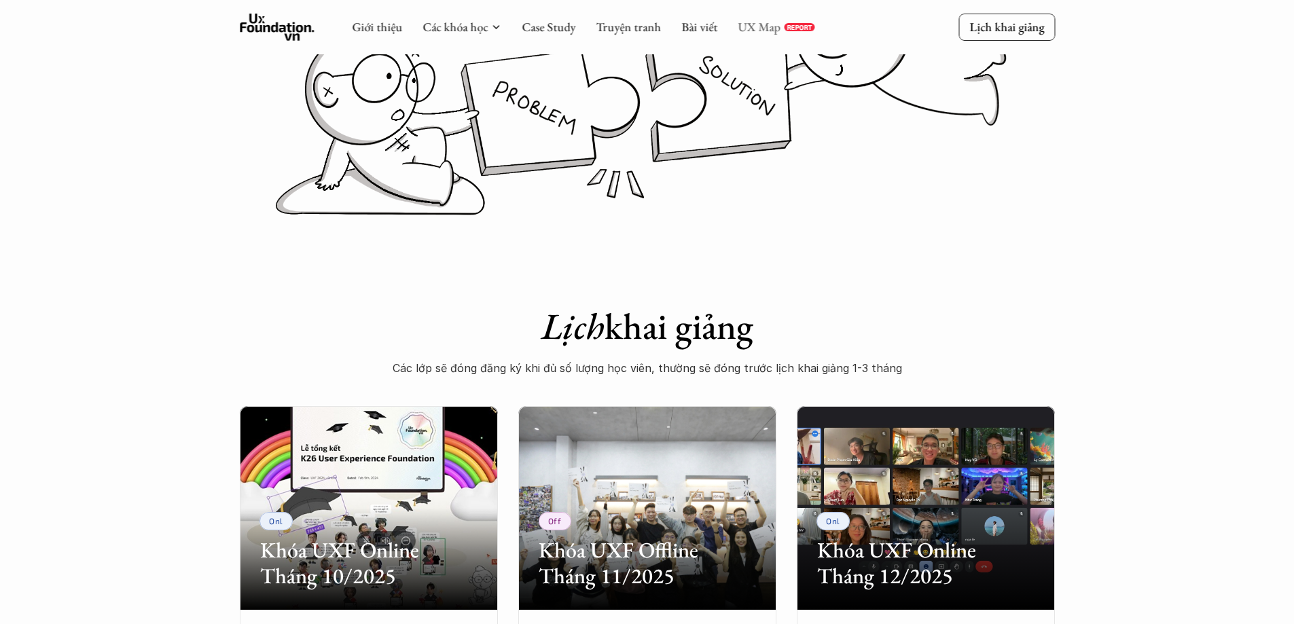
click at [744, 24] on link "UX Map" at bounding box center [758, 27] width 43 height 16
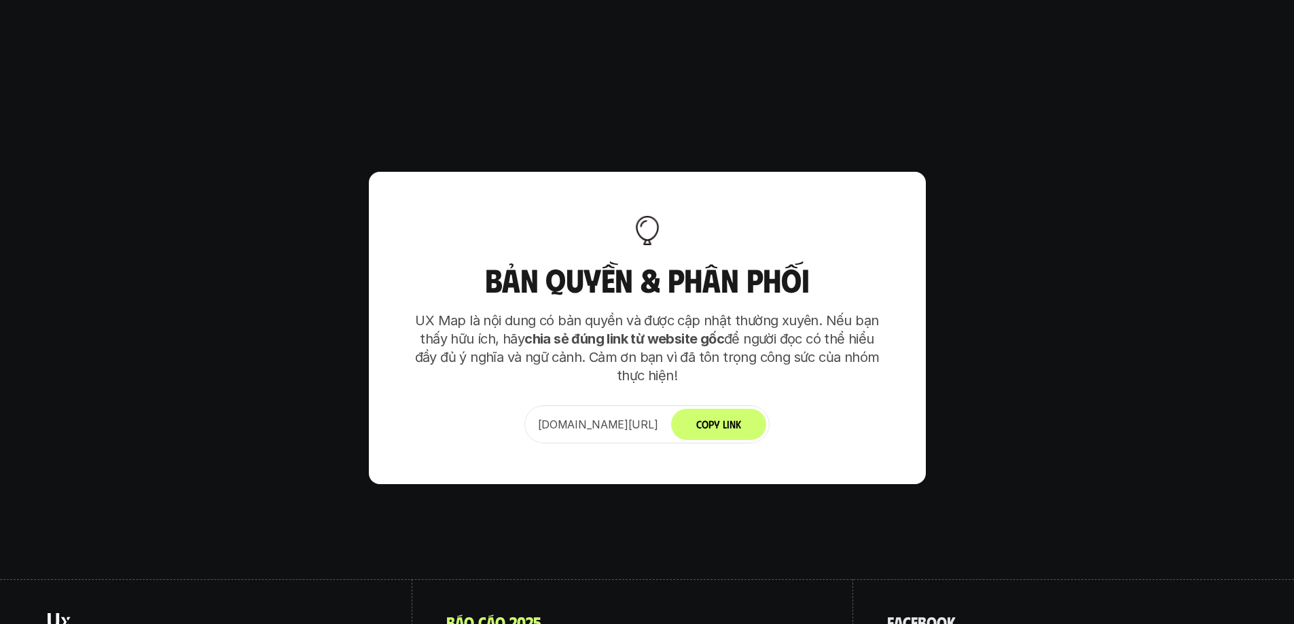
scroll to position [9541, 0]
